Goal: Information Seeking & Learning: Learn about a topic

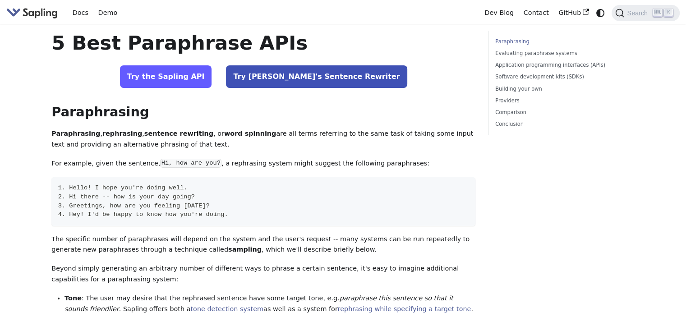
click at [209, 77] on link "Try the Sapling API" at bounding box center [166, 76] width 92 height 23
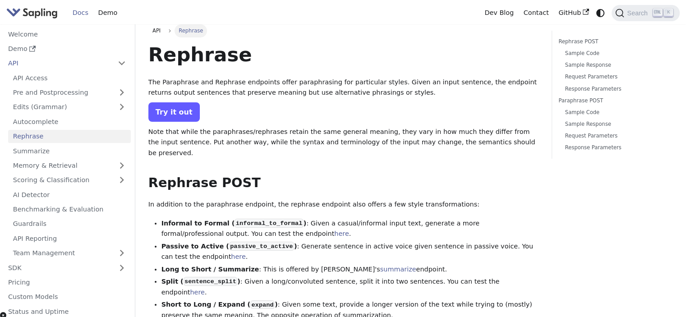
click at [161, 117] on link "Try it out" at bounding box center [173, 111] width 51 height 19
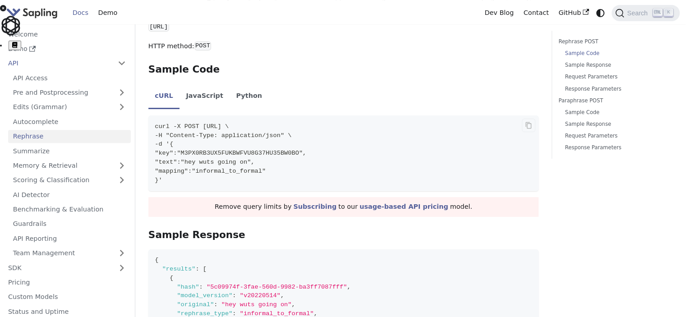
scroll to position [314, 0]
drag, startPoint x: 323, startPoint y: 185, endPoint x: 386, endPoint y: 187, distance: 62.7
click at [10, 46] on link "Demo" at bounding box center [67, 48] width 128 height 13
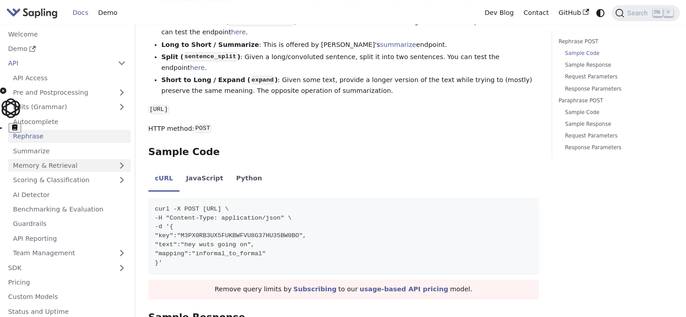
scroll to position [63, 0]
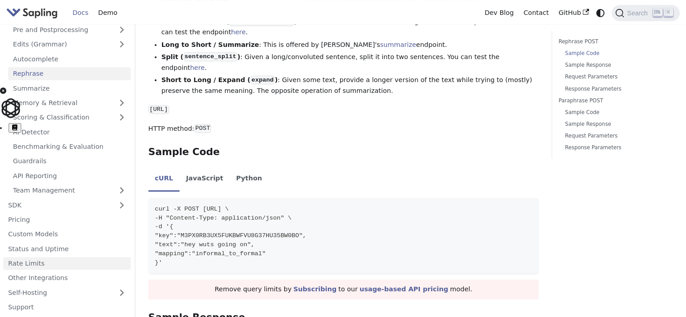
click at [46, 261] on link "Rate Limits" at bounding box center [67, 263] width 128 height 13
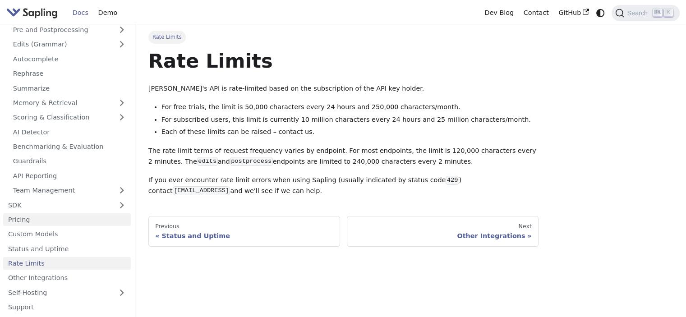
click at [37, 222] on link "Pricing" at bounding box center [67, 219] width 128 height 13
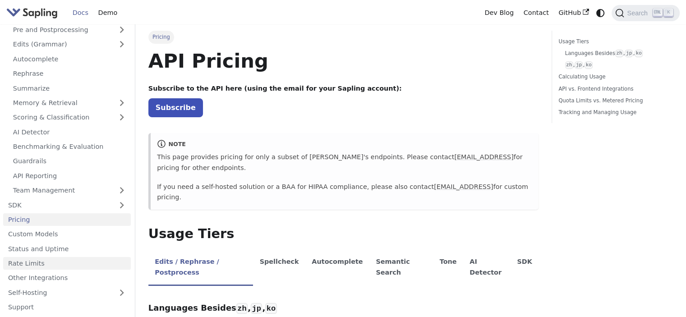
click at [28, 264] on link "Rate Limits" at bounding box center [67, 263] width 128 height 13
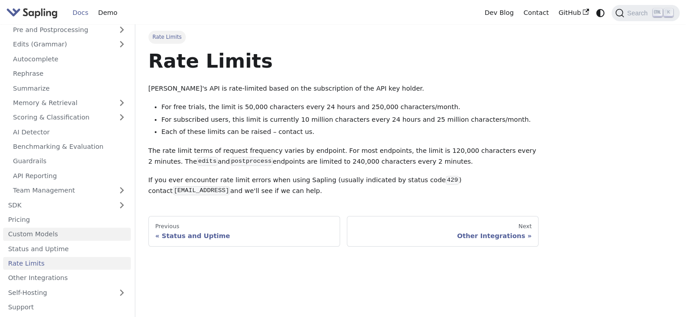
click at [26, 230] on link "Custom Models" at bounding box center [67, 234] width 128 height 13
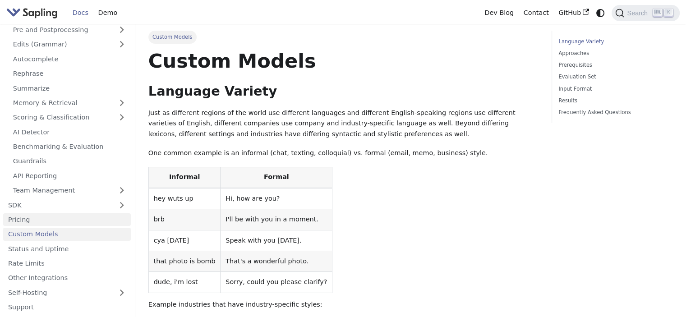
click at [24, 220] on link "Pricing" at bounding box center [67, 219] width 128 height 13
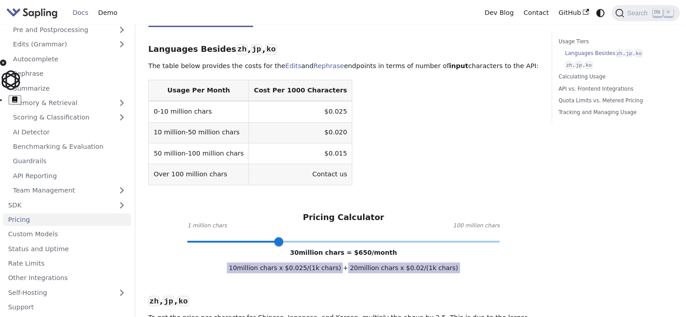
scroll to position [262, 0]
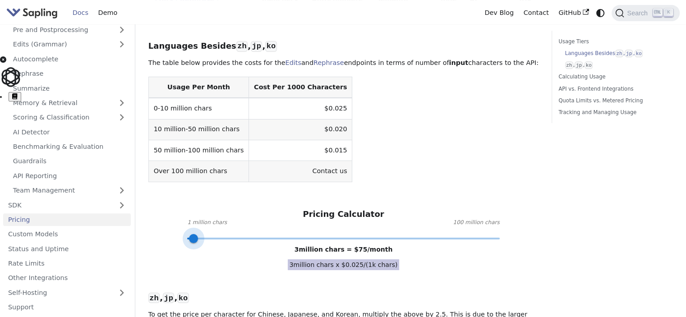
type input "1"
drag, startPoint x: 280, startPoint y: 207, endPoint x: 189, endPoint y: 204, distance: 91.6
click at [189, 234] on span at bounding box center [187, 238] width 9 height 9
drag, startPoint x: 188, startPoint y: 205, endPoint x: 179, endPoint y: 207, distance: 9.2
click at [183, 234] on span at bounding box center [187, 238] width 9 height 9
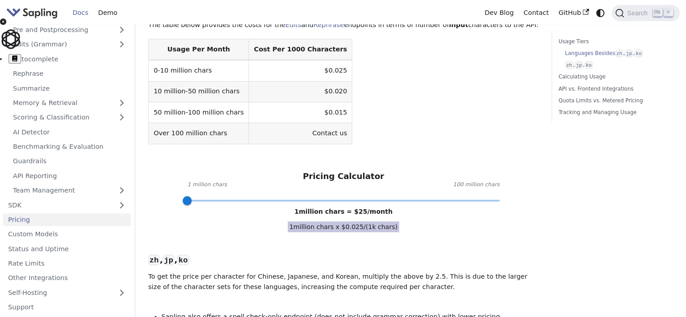
scroll to position [301, 0]
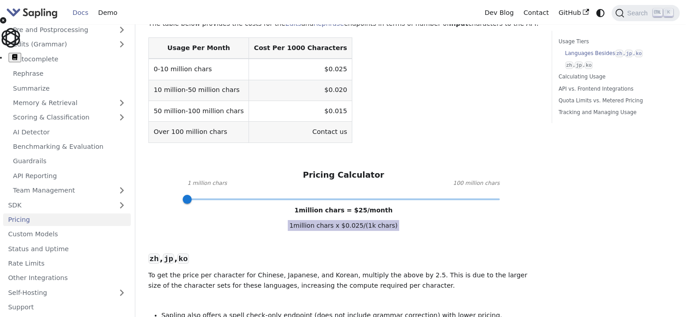
click at [333, 220] on span "1 million chars x $ 0.025 /(1k chars)" at bounding box center [344, 225] width 112 height 11
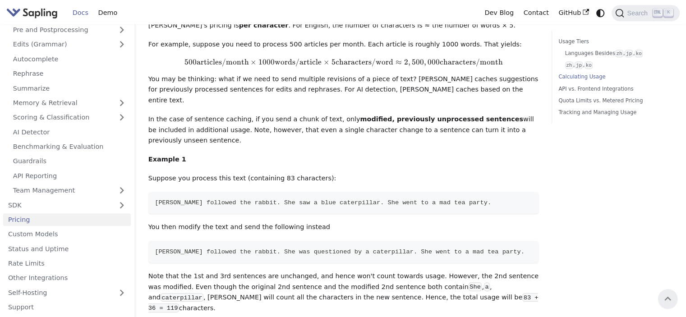
scroll to position [568, 0]
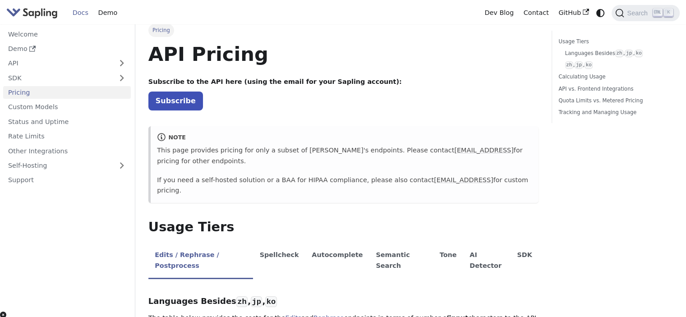
scroll to position [74, 0]
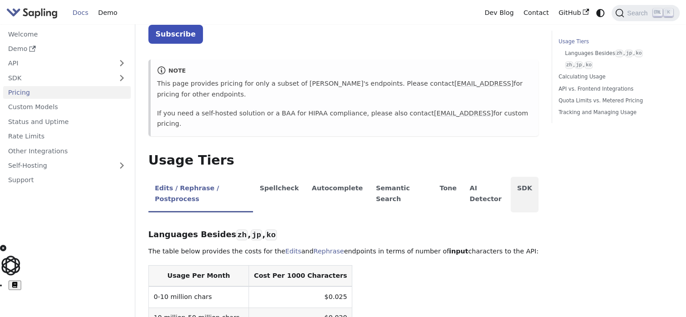
click at [511, 177] on li "SDK" at bounding box center [525, 195] width 28 height 36
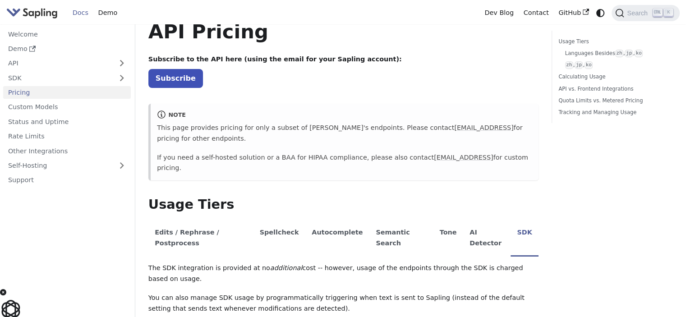
scroll to position [0, 0]
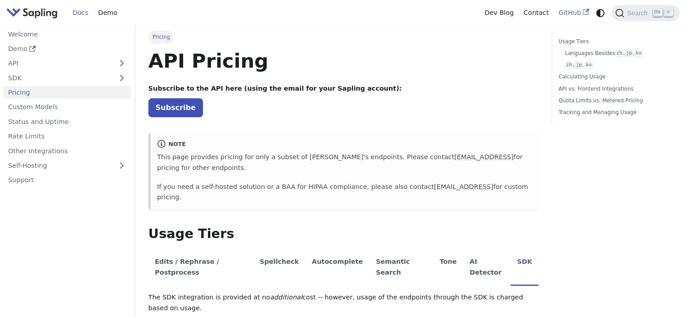
click at [567, 13] on link "GitHub" at bounding box center [573, 13] width 40 height 14
click at [180, 101] on link "Subscribe" at bounding box center [175, 107] width 55 height 18
